Goal: Communication & Community: Answer question/provide support

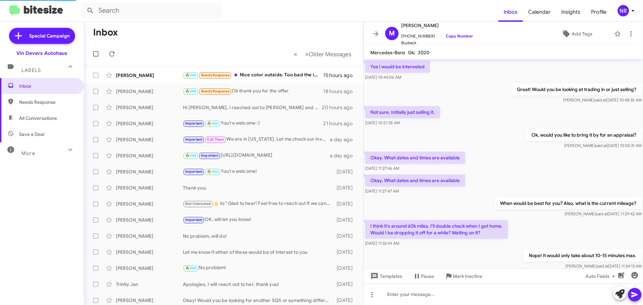
scroll to position [306, 0]
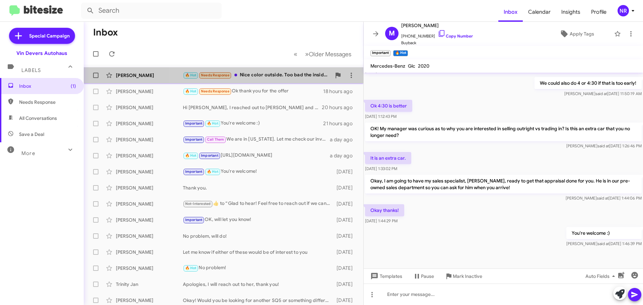
click at [282, 74] on div "🔥 Hot Needs Response Nice color outside. Too bad the inside wasn't dark. The ou…" at bounding box center [257, 75] width 148 height 8
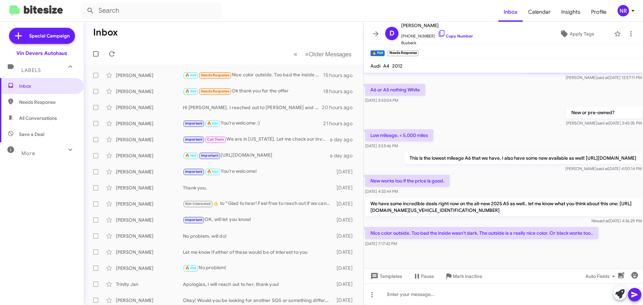
scroll to position [144, 0]
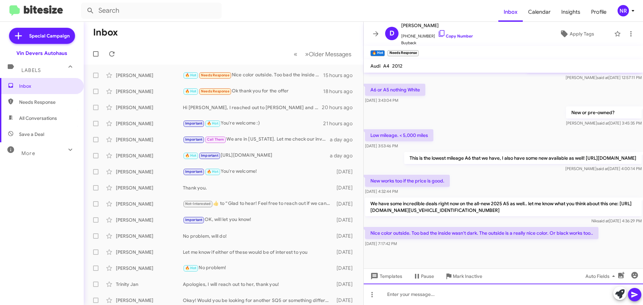
click at [398, 292] on div at bounding box center [503, 294] width 279 height 21
click at [408, 292] on div at bounding box center [503, 294] width 279 height 21
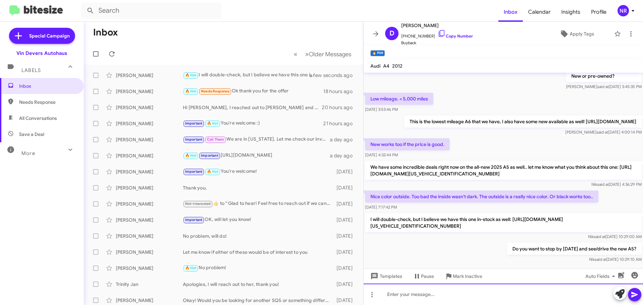
scroll to position [200, 0]
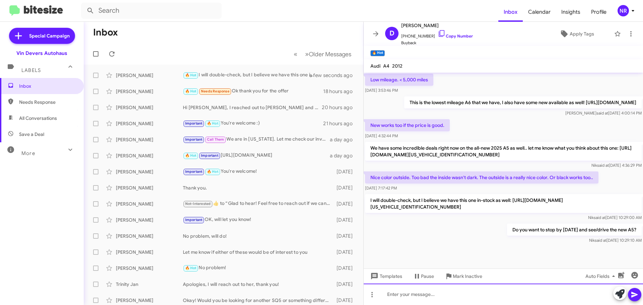
click at [511, 295] on div at bounding box center [503, 294] width 279 height 21
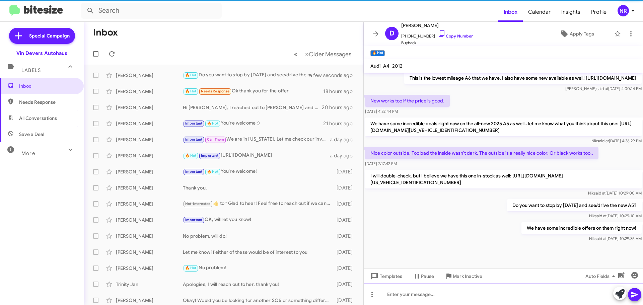
scroll to position [224, 0]
